Goal: Transaction & Acquisition: Download file/media

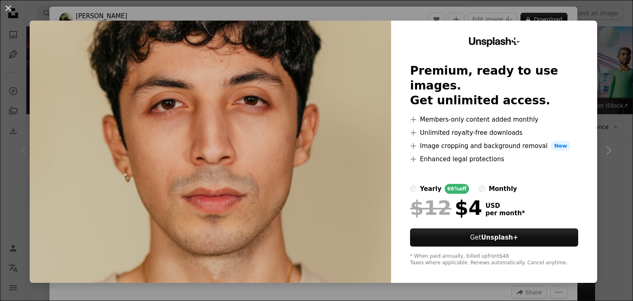
scroll to position [206, 0]
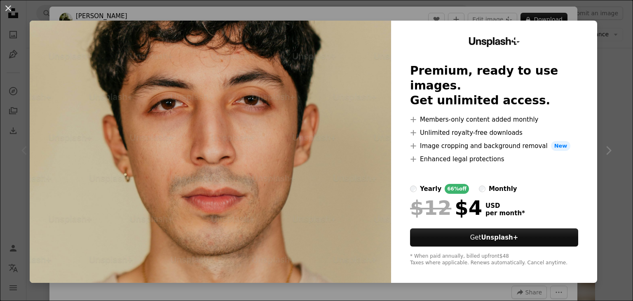
click at [271, 116] on img at bounding box center [210, 152] width 361 height 262
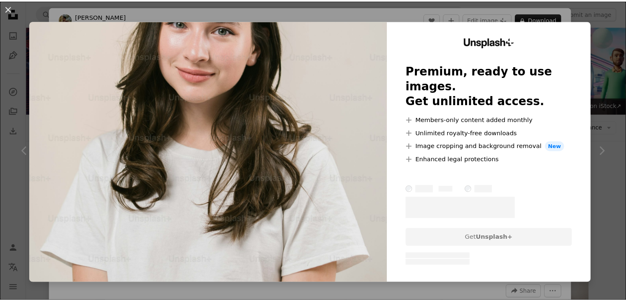
scroll to position [988, 0]
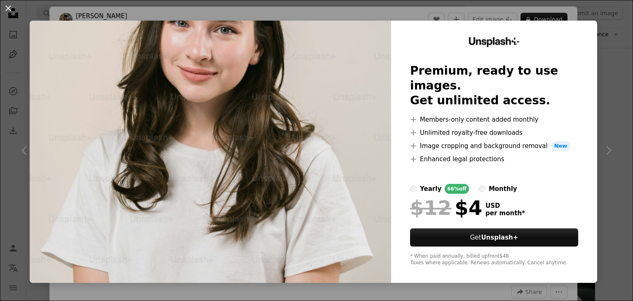
click at [600, 32] on div "An X shape Unsplash+ Premium, ready to use images. Get unlimited access. A plus…" at bounding box center [316, 150] width 633 height 301
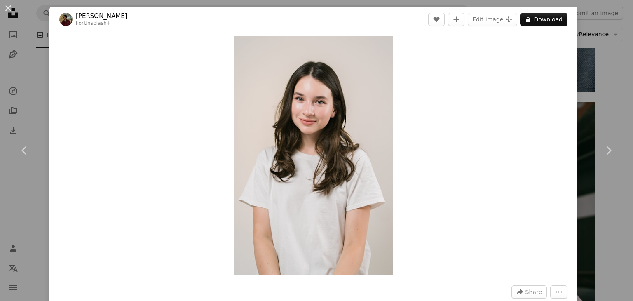
click at [599, 32] on div "An X shape Chevron left Chevron right [PERSON_NAME] For Unsplash+ A heart A plu…" at bounding box center [316, 150] width 633 height 301
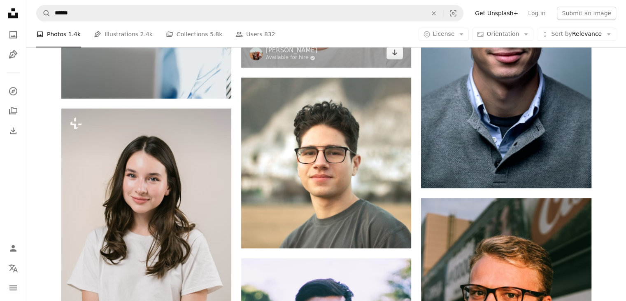
scroll to position [783, 0]
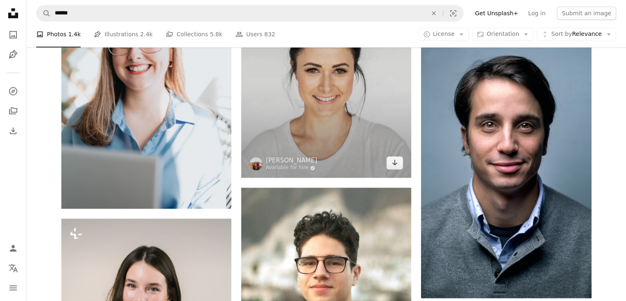
click at [353, 111] on img at bounding box center [326, 70] width 170 height 214
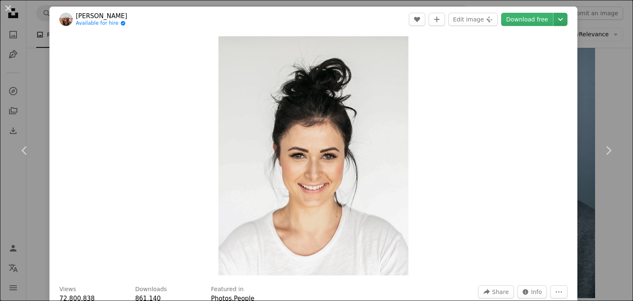
click at [558, 20] on icon "Chevron down" at bounding box center [560, 19] width 13 height 10
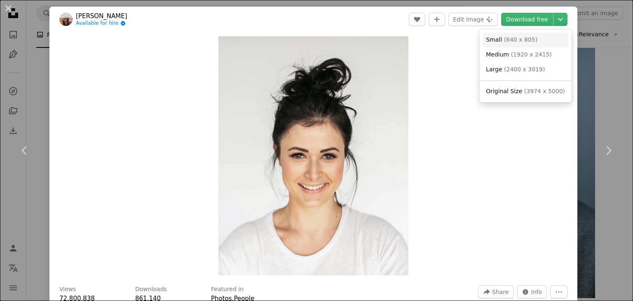
click at [534, 44] on link "Small ( 640 x 805 )" at bounding box center [525, 40] width 86 height 15
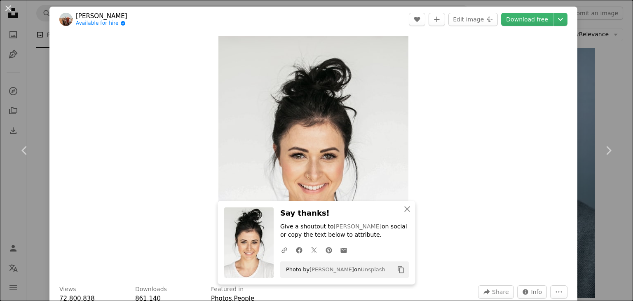
click at [598, 73] on div "An X shape Chevron left Chevron right An X shape Close Say thanks! Give a shout…" at bounding box center [316, 150] width 633 height 301
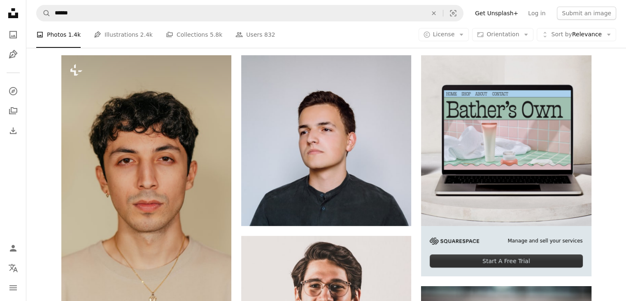
scroll to position [165, 0]
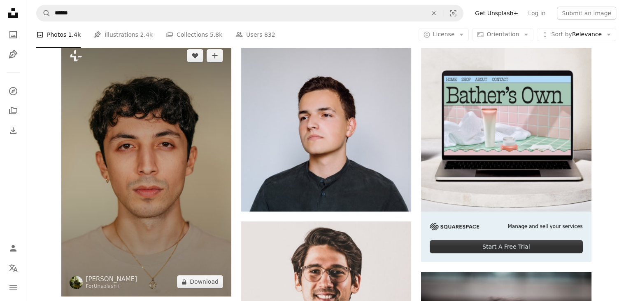
click at [168, 109] on img at bounding box center [146, 168] width 170 height 255
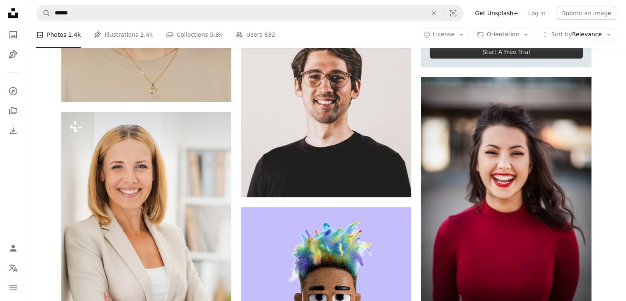
scroll to position [412, 0]
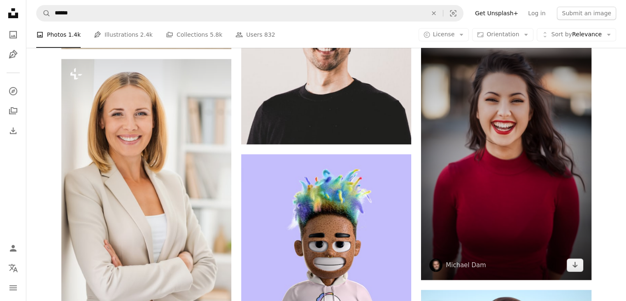
click at [521, 117] on img at bounding box center [506, 151] width 170 height 255
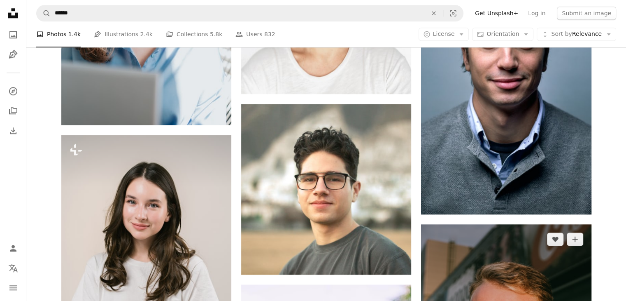
scroll to position [865, 0]
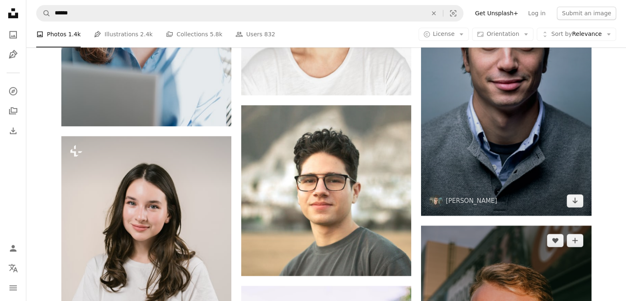
click at [547, 116] on img at bounding box center [506, 87] width 170 height 255
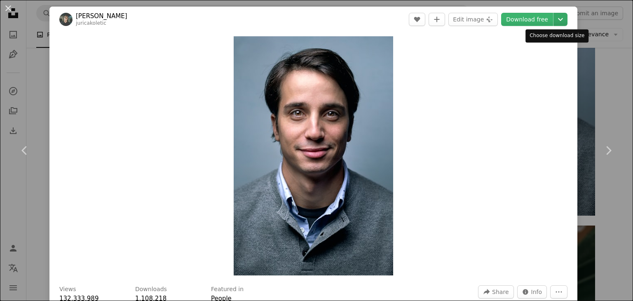
click at [554, 21] on icon "Chevron down" at bounding box center [560, 19] width 13 height 10
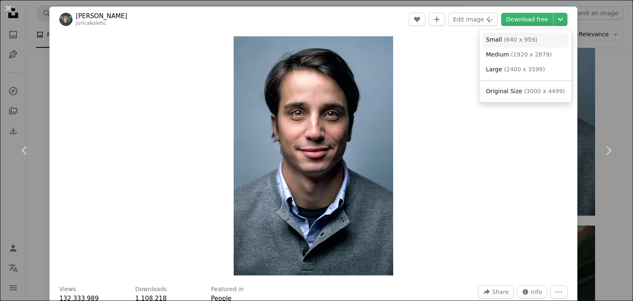
click at [532, 40] on link "Small ( 640 x 959 )" at bounding box center [525, 40] width 86 height 15
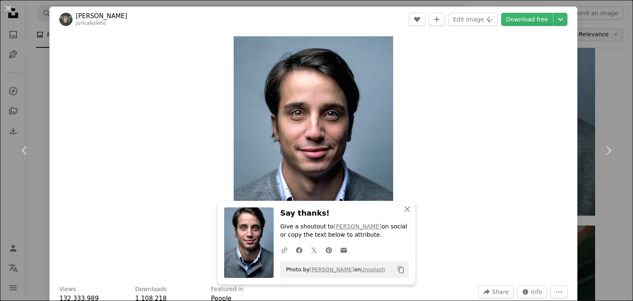
click at [580, 38] on div "An X shape Chevron left Chevron right An X shape Close Say thanks! Give a shout…" at bounding box center [316, 150] width 633 height 301
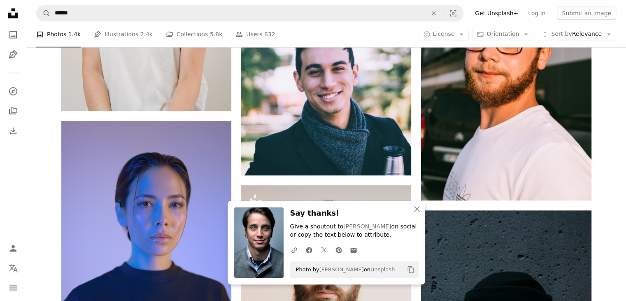
scroll to position [1194, 0]
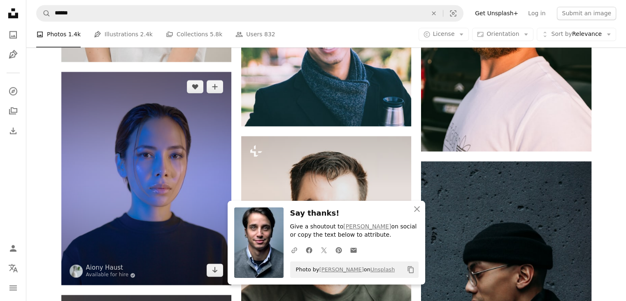
click at [178, 168] on img at bounding box center [146, 178] width 170 height 213
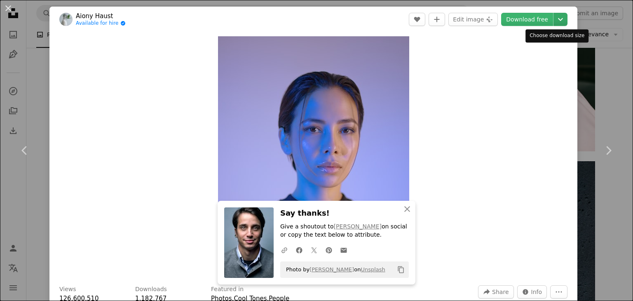
click at [554, 23] on icon "Chevron down" at bounding box center [560, 19] width 13 height 10
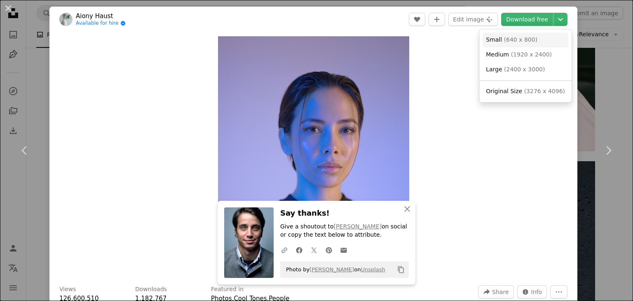
click at [523, 42] on span "( 640 x 800 )" at bounding box center [521, 39] width 34 height 7
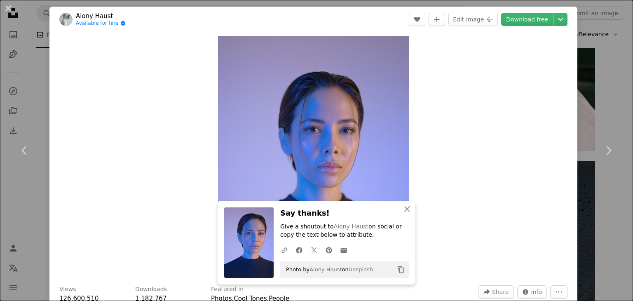
click at [562, 71] on div "Zoom in" at bounding box center [313, 155] width 528 height 247
click at [580, 81] on div "An X shape Chevron left Chevron right An X shape Close Say thanks! Give a shout…" at bounding box center [316, 150] width 633 height 301
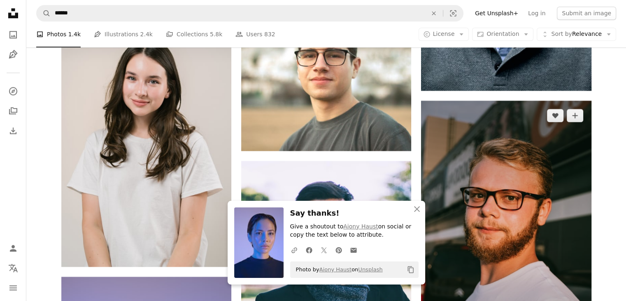
scroll to position [988, 0]
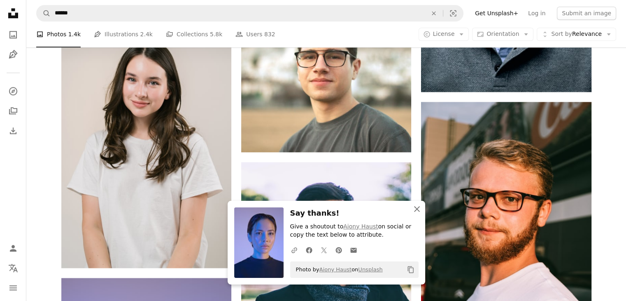
click at [418, 206] on icon "An X shape" at bounding box center [417, 209] width 10 height 10
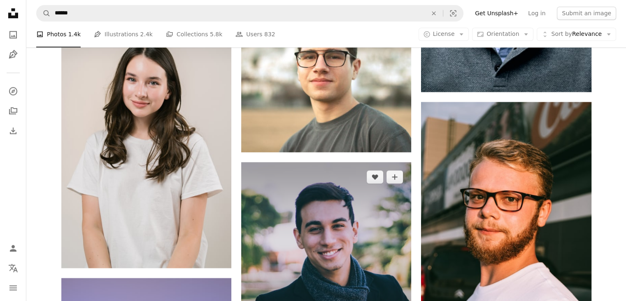
click at [325, 203] on img at bounding box center [326, 247] width 170 height 170
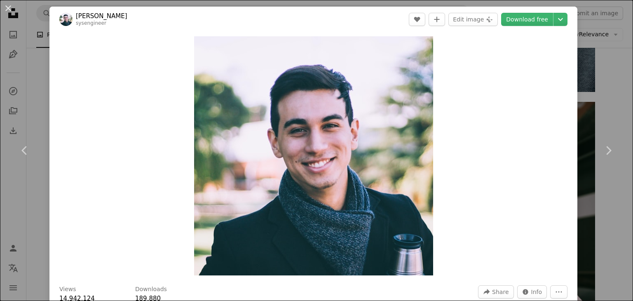
click at [598, 49] on div "An X shape Chevron left Chevron right [PERSON_NAME] sysengineer A heart A plus …" at bounding box center [316, 150] width 633 height 301
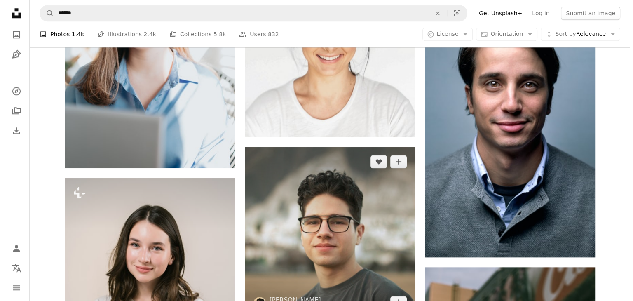
scroll to position [906, 0]
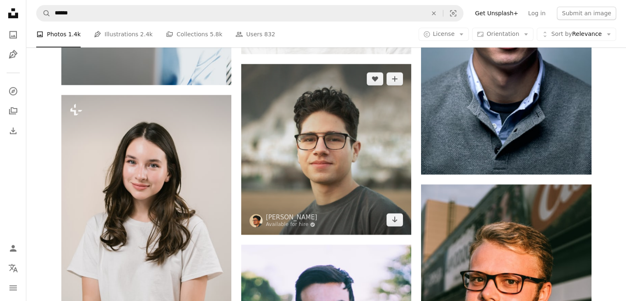
click at [346, 134] on img at bounding box center [326, 149] width 170 height 170
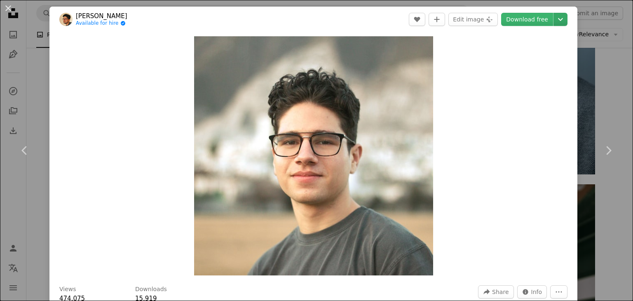
click at [561, 22] on header "[PERSON_NAME] Available for hire A checkmark inside of a circle A heart A plus …" at bounding box center [313, 20] width 528 height 26
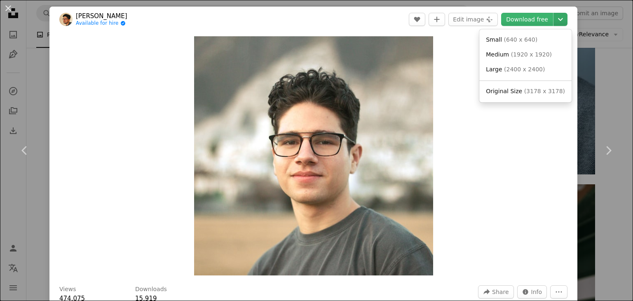
click at [558, 19] on icon "Chevron down" at bounding box center [560, 19] width 13 height 10
click at [537, 35] on link "Small ( 640 x 640 )" at bounding box center [525, 40] width 86 height 15
